Goal: Transaction & Acquisition: Purchase product/service

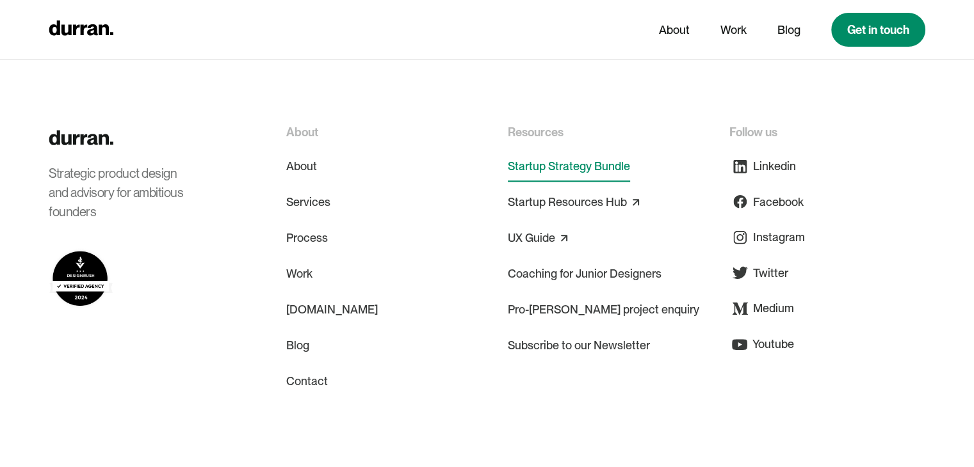
click at [551, 151] on link "Startup Strategy Bundle" at bounding box center [569, 166] width 122 height 31
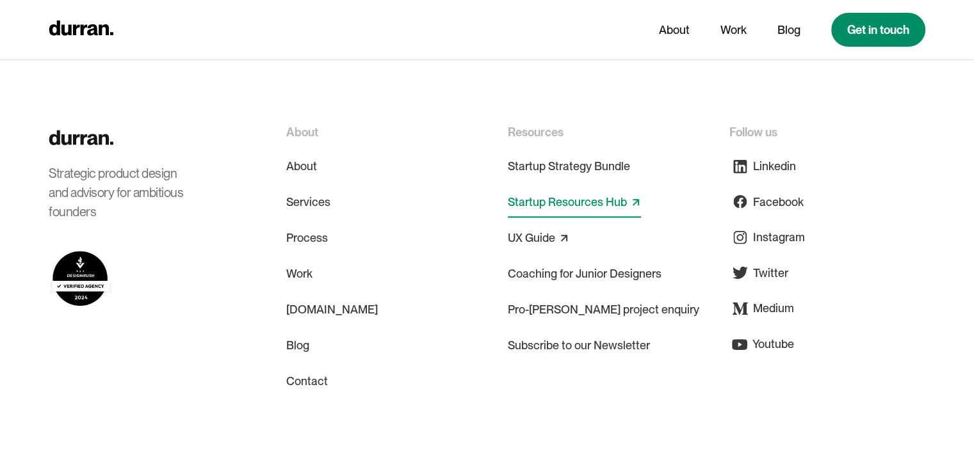
click at [542, 192] on link "Startup Resources Hub" at bounding box center [567, 202] width 119 height 20
